Goal: Information Seeking & Learning: Learn about a topic

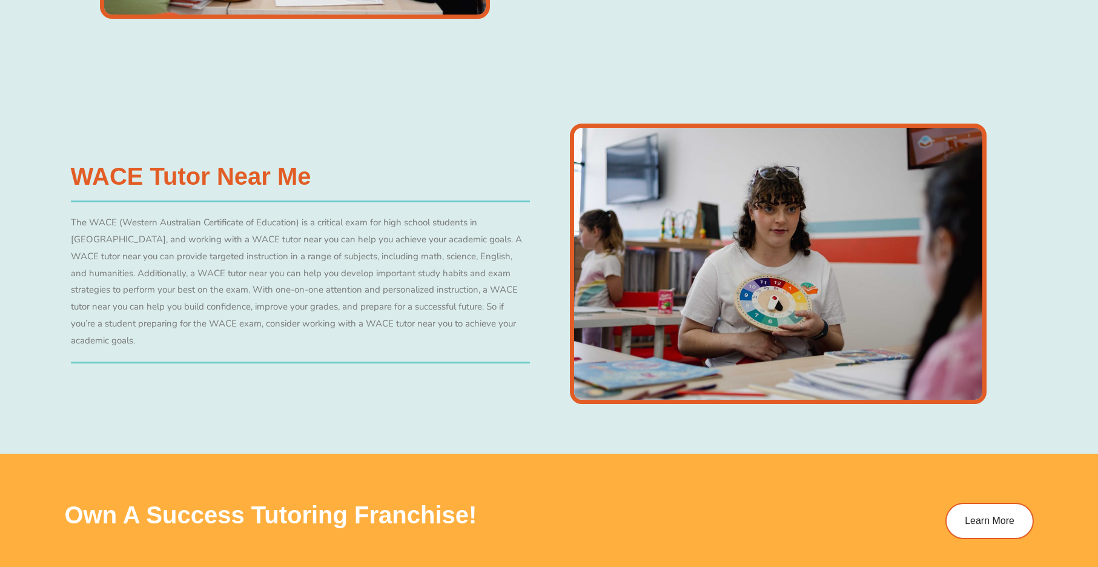
scroll to position [4895, 0]
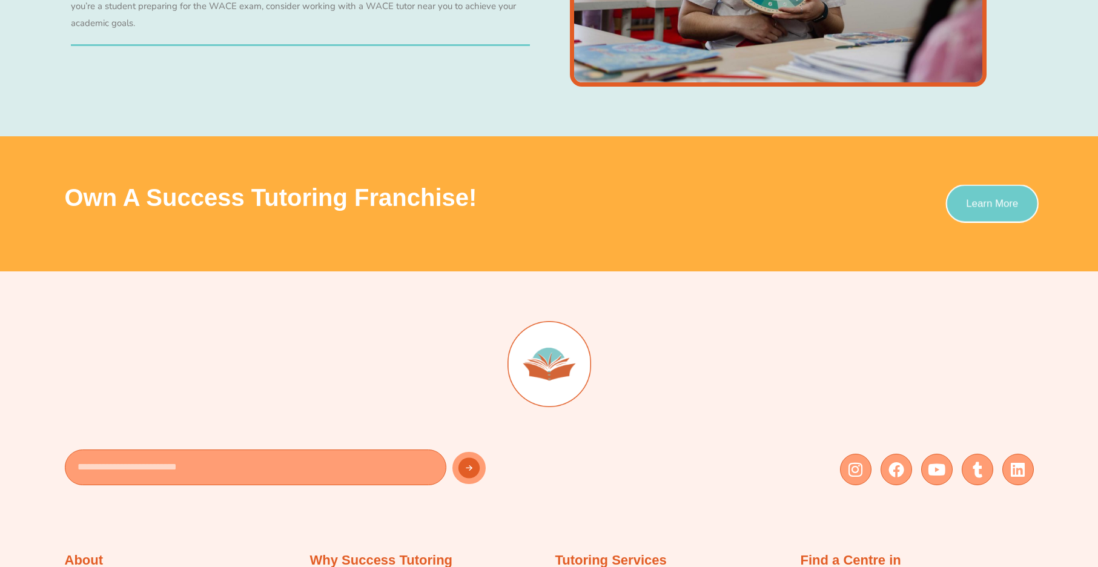
click at [991, 205] on span "Learn More" at bounding box center [992, 204] width 52 height 10
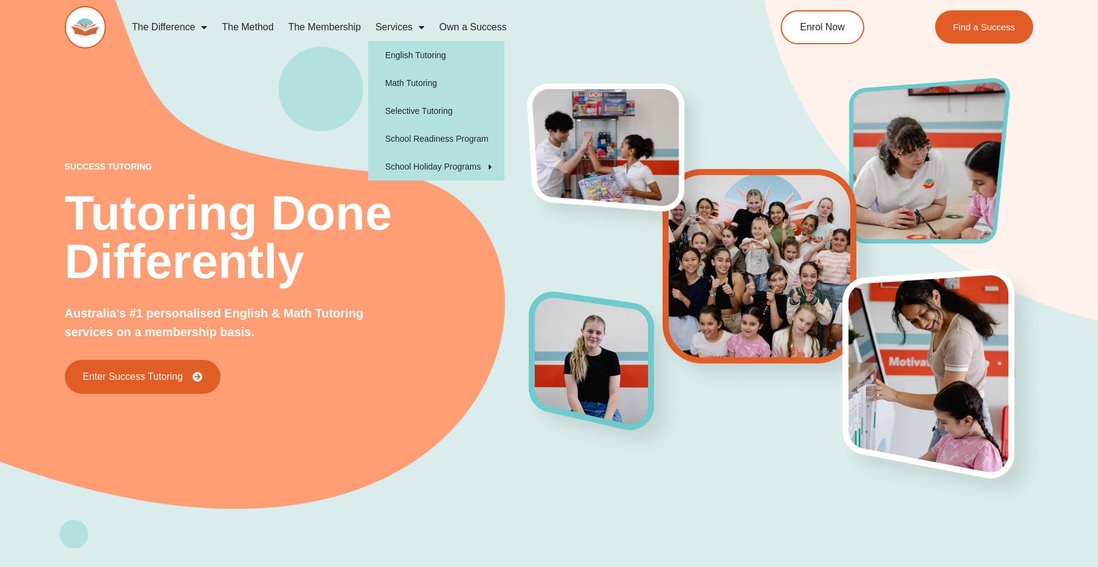
click at [412, 30] on span "Menu" at bounding box center [418, 27] width 12 height 22
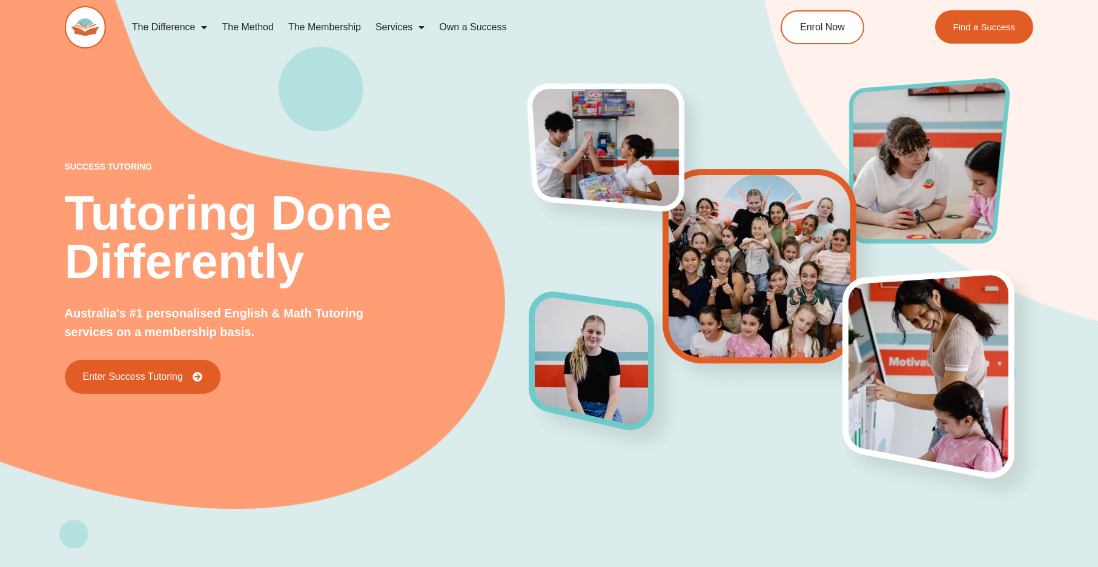
click at [412, 31] on span "Menu" at bounding box center [418, 27] width 12 height 22
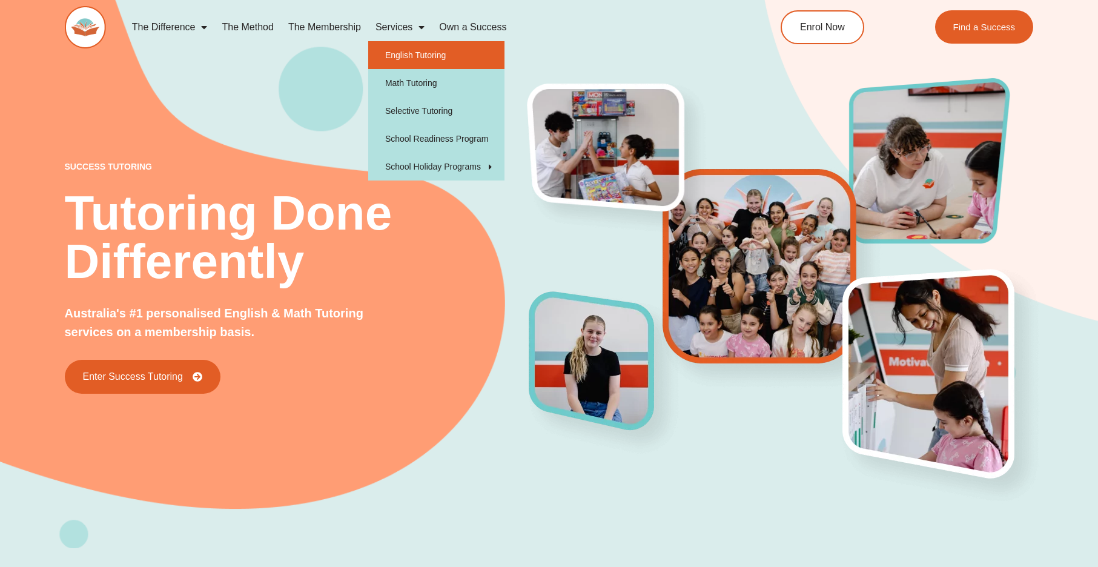
click at [415, 60] on link "English Tutoring" at bounding box center [436, 55] width 136 height 28
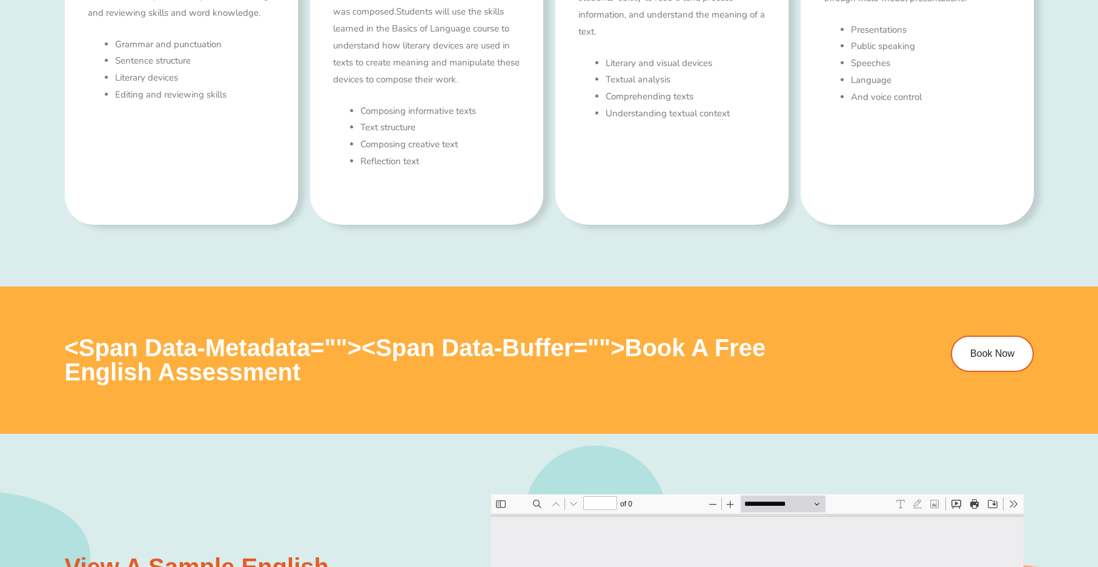
type input "*"
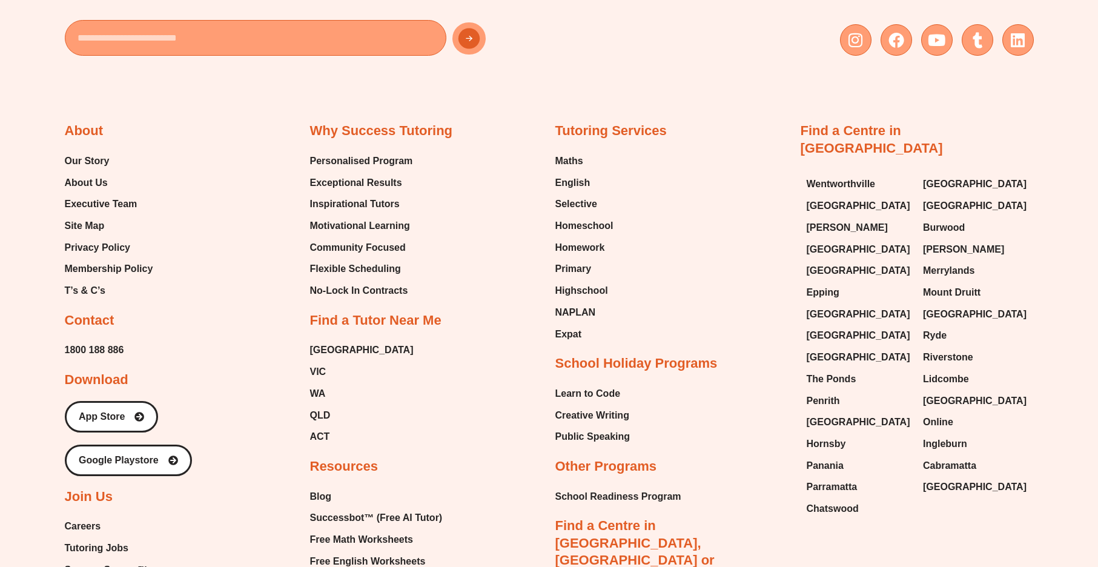
scroll to position [5039, 0]
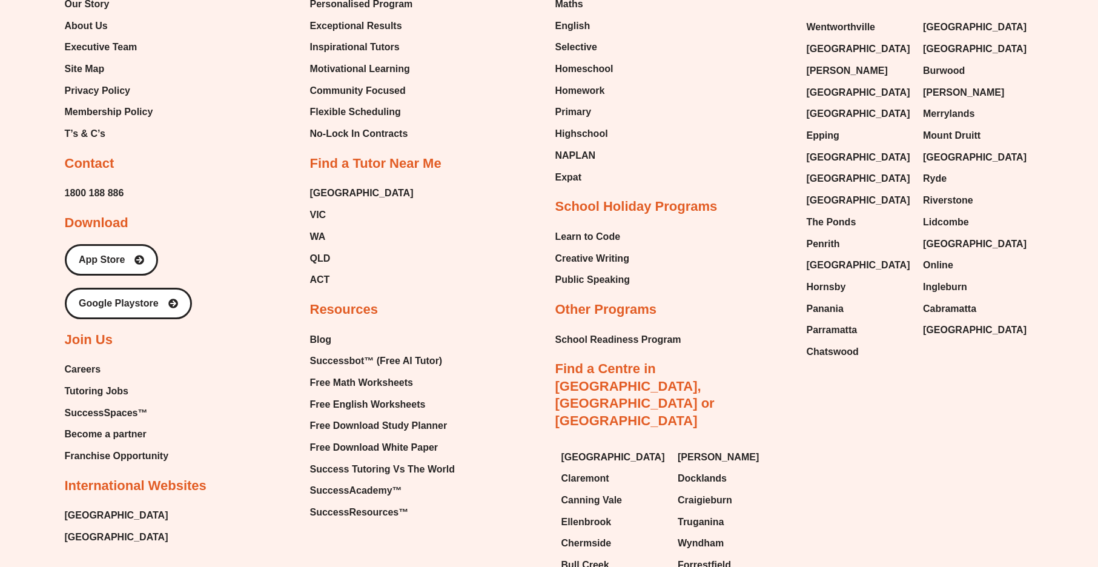
click at [84, 362] on span "Careers" at bounding box center [83, 369] width 36 height 18
